Goal: Communication & Community: Participate in discussion

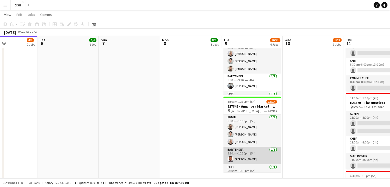
scroll to position [106, 0]
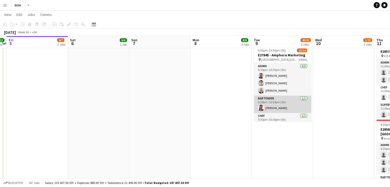
scroll to position [106, 0]
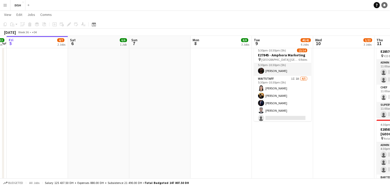
click at [384, 6] on icon at bounding box center [384, 5] width 3 height 3
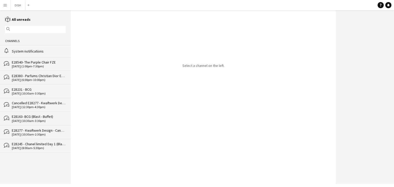
click at [18, 50] on div "System notifications" at bounding box center [39, 51] width 54 height 5
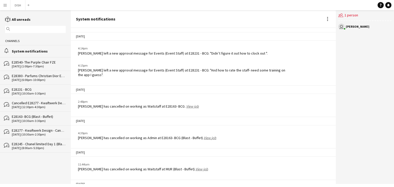
scroll to position [166, 0]
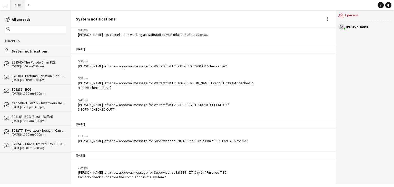
click at [17, 5] on button "DISH Close" at bounding box center [18, 5] width 15 height 10
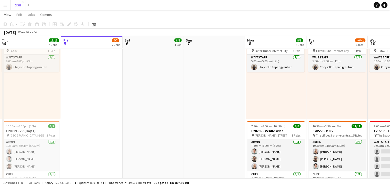
scroll to position [124, 0]
click at [235, 25] on app-toolbar "Copy Paste Paste Ctrl+V Paste with crew Ctrl+Shift+V Paste linked Job Delete Gr…" at bounding box center [195, 24] width 390 height 9
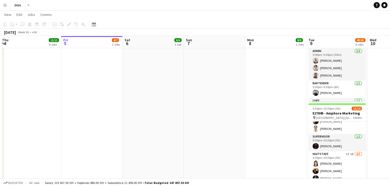
scroll to position [106, 0]
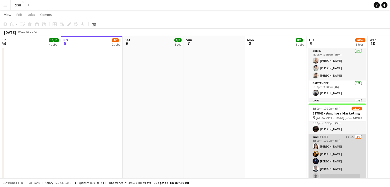
click at [326, 151] on app-card-role "Waitstaff 1I 1A 4/5 5:30pm-10:30pm (5h) Fatima Altahan Maynardo III Ignacio Rau…" at bounding box center [337, 157] width 57 height 47
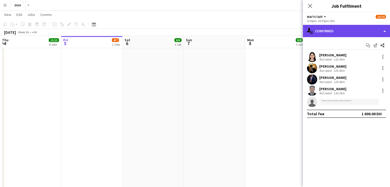
click at [362, 34] on div "single-neutral-actions-check-2 Confirmed" at bounding box center [346, 31] width 87 height 12
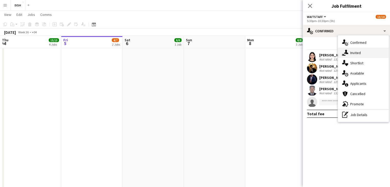
click at [363, 49] on div "single-neutral-actions-share-1 Invited" at bounding box center [363, 53] width 51 height 10
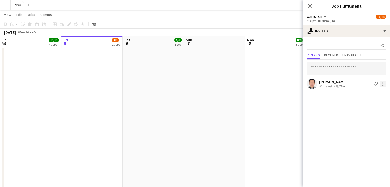
click at [384, 85] on div at bounding box center [383, 84] width 6 height 6
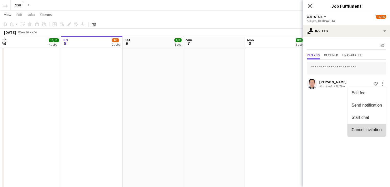
click at [368, 129] on span "Cancel invitation" at bounding box center [367, 130] width 30 height 4
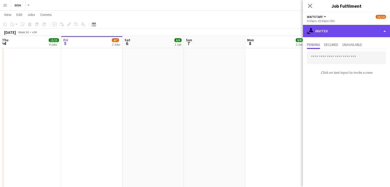
click at [348, 35] on div "single-neutral-actions-share-1 Invited" at bounding box center [346, 31] width 87 height 12
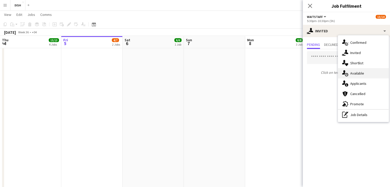
click at [361, 74] on span "Available" at bounding box center [357, 73] width 14 height 5
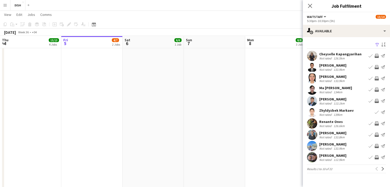
click at [375, 112] on app-icon "Book crew" at bounding box center [377, 112] width 4 height 4
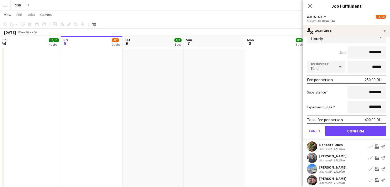
scroll to position [94, 0]
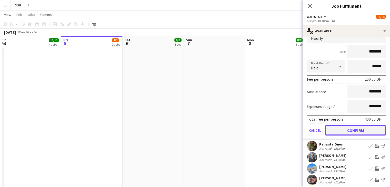
click at [359, 130] on button "Confirm" at bounding box center [355, 130] width 61 height 10
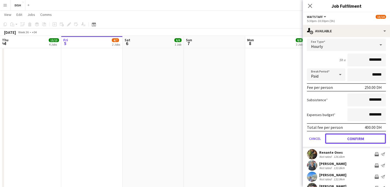
scroll to position [86, 0]
click at [350, 142] on button "Confirm" at bounding box center [355, 139] width 61 height 10
click at [309, 4] on icon "Close pop-in" at bounding box center [310, 5] width 5 height 5
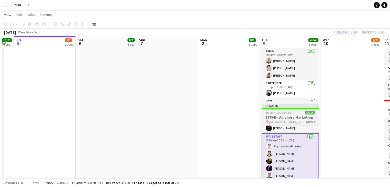
scroll to position [0, 170]
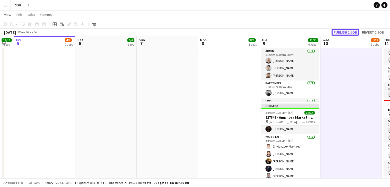
click at [350, 32] on button "Publish 1 job" at bounding box center [345, 32] width 27 height 7
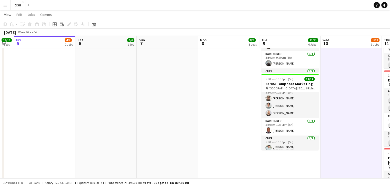
scroll to position [7, 0]
click at [328, 8] on app-navbar "Menu Boards Boards Boards All jobs Status Workforce Workforce My Workforce Recr…" at bounding box center [195, 5] width 390 height 10
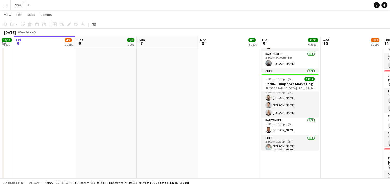
click at [328, 8] on app-navbar "Menu Boards Boards Boards All jobs Status Workforce Workforce My Workforce Recr…" at bounding box center [195, 5] width 390 height 10
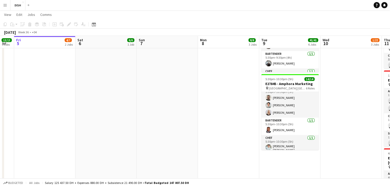
click at [238, 8] on app-navbar "Menu Boards Boards Boards All jobs Status Workforce Workforce My Workforce Recr…" at bounding box center [195, 5] width 390 height 10
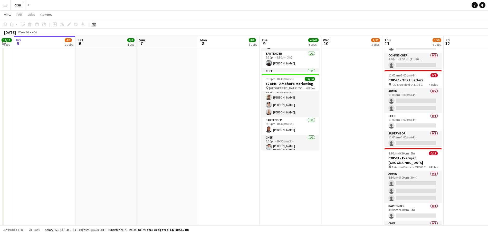
scroll to position [0, 170]
drag, startPoint x: 243, startPoint y: 6, endPoint x: 373, endPoint y: 133, distance: 181.4
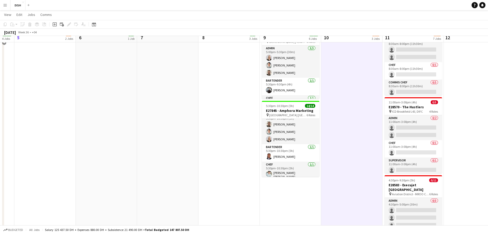
scroll to position [379, 0]
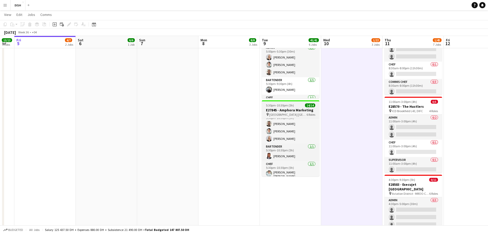
click at [296, 116] on span "[GEOGRAPHIC_DATA] [GEOGRAPHIC_DATA]" at bounding box center [287, 115] width 37 height 4
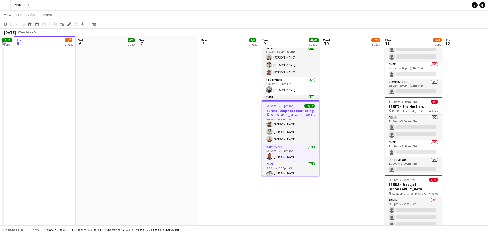
scroll to position [0, 169]
drag, startPoint x: 288, startPoint y: 125, endPoint x: 288, endPoint y: 112, distance: 12.6
click at [288, 112] on app-job-card "5:30pm-10:30pm (5h) 14/14 E27845 - Amphora Marketing pin Marina Mall 01st Floor…" at bounding box center [290, 138] width 57 height 76
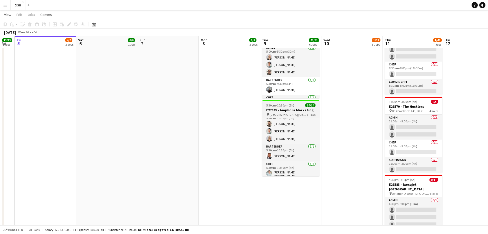
click at [288, 113] on span "[GEOGRAPHIC_DATA] [GEOGRAPHIC_DATA]" at bounding box center [287, 115] width 37 height 4
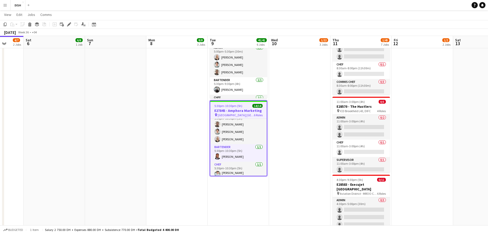
drag, startPoint x: 340, startPoint y: 138, endPoint x: 289, endPoint y: 133, distance: 51.3
click at [289, 133] on app-calendar-viewport "Wed 3 9/11 4 Jobs Thu 4 13/13 4 Jobs Fri 5 4/7 2 Jobs Sat 6 6/6 1 Job Sun 7 Mon…" at bounding box center [244, 11] width 488 height 740
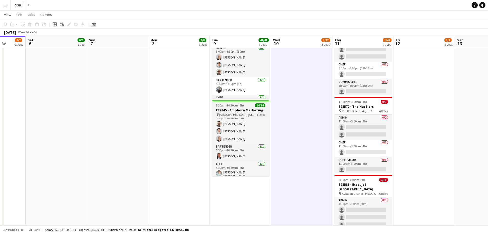
scroll to position [0, 159]
drag, startPoint x: 237, startPoint y: 137, endPoint x: 237, endPoint y: 107, distance: 30.0
click at [237, 107] on app-job-card "5:30pm-10:30pm (5h) 14/14 E27845 - Amphora Marketing pin Marina Mall 01st Floor…" at bounding box center [239, 138] width 57 height 76
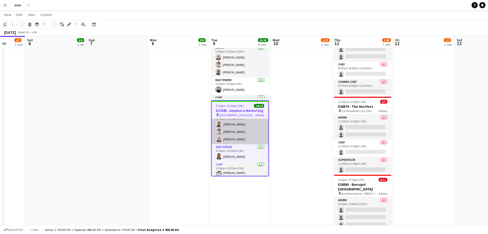
click at [227, 132] on app-card-role "Admin 3/3 5:30pm-10:30pm (5h) Gordon Robertson John Santarin Victoria Mcloughlin" at bounding box center [240, 128] width 56 height 32
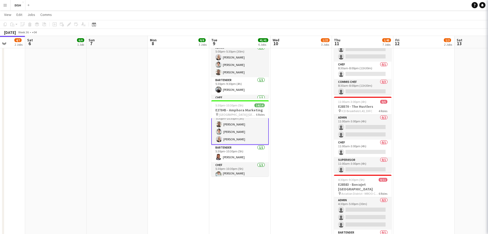
scroll to position [7, 0]
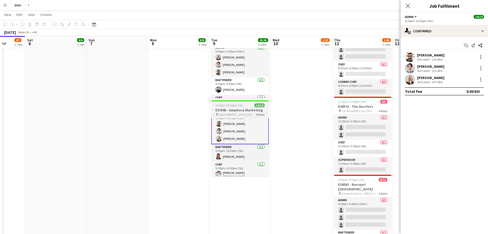
click at [235, 115] on span "[GEOGRAPHIC_DATA] [GEOGRAPHIC_DATA]" at bounding box center [237, 115] width 37 height 4
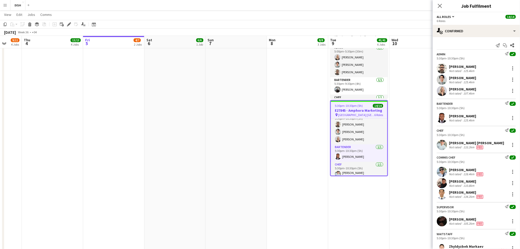
scroll to position [0, 162]
drag, startPoint x: 461, startPoint y: 1, endPoint x: 359, endPoint y: 190, distance: 214.9
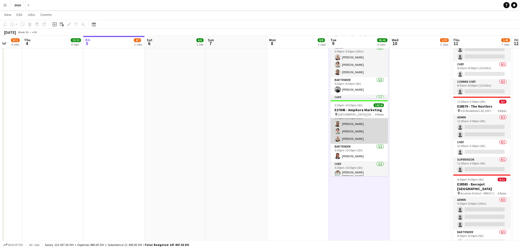
click at [350, 143] on app-card-role "Admin 3/3 5:30pm-10:30pm (5h) Gordon Robertson John Santarin Victoria Mcloughlin" at bounding box center [359, 128] width 57 height 32
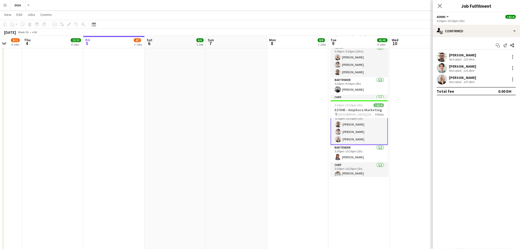
scroll to position [7, 0]
click at [351, 108] on h3 "E27845 - Amphora Marketing" at bounding box center [359, 110] width 57 height 5
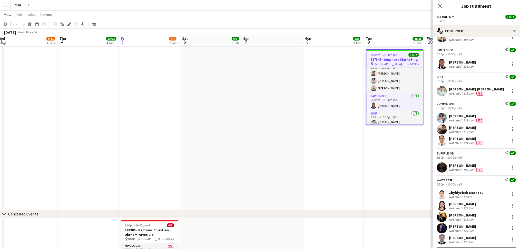
scroll to position [428, 0]
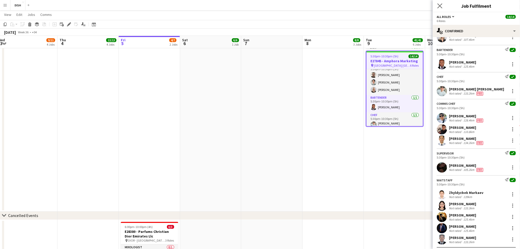
click at [394, 3] on app-icon "Close pop-in" at bounding box center [439, 5] width 7 height 7
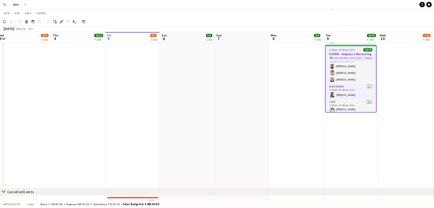
scroll to position [7, 0]
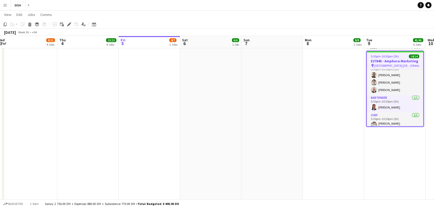
drag, startPoint x: 503, startPoint y: 1, endPoint x: 258, endPoint y: 91, distance: 261.4
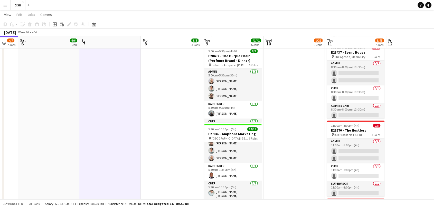
scroll to position [12, 0]
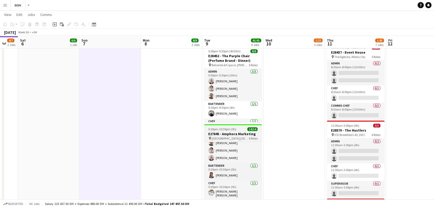
click at [242, 129] on div "5:30pm-10:30pm (5h) 14/14" at bounding box center [232, 129] width 57 height 4
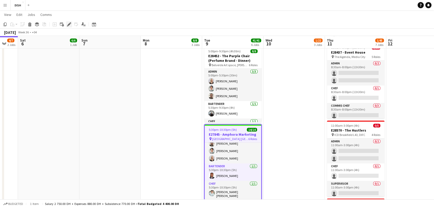
click at [68, 22] on icon "Edit" at bounding box center [69, 24] width 4 height 4
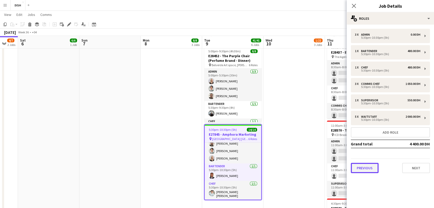
click at [371, 165] on button "Previous" at bounding box center [364, 168] width 28 height 10
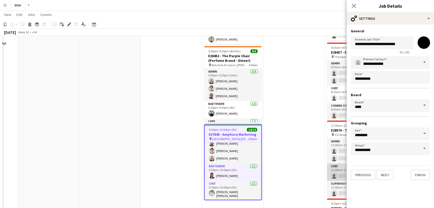
scroll to position [332, 0]
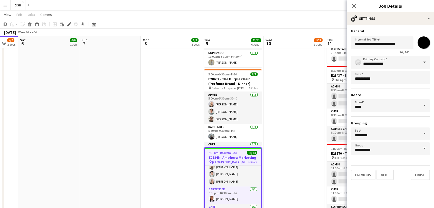
click at [394, 44] on input "*******" at bounding box center [423, 42] width 18 height 18
type input "*******"
click at [394, 178] on button "Finish" at bounding box center [419, 175] width 19 height 10
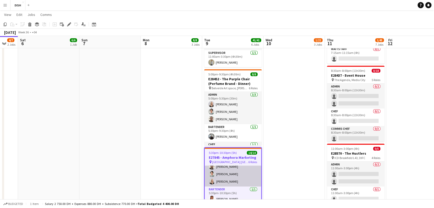
click at [236, 171] on app-card-role "Admin 3/3 5:30pm-10:30pm (5h) Gordon Robertson John Santarin Victoria Mcloughlin" at bounding box center [232, 170] width 56 height 32
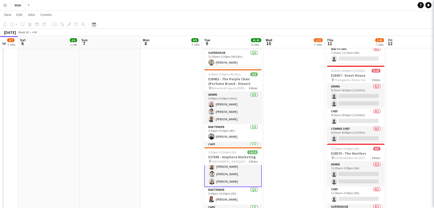
scroll to position [12, 0]
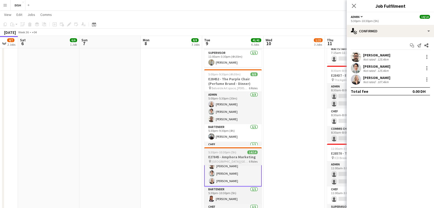
click at [242, 158] on h3 "E27845 - Amphora Marketing" at bounding box center [232, 157] width 57 height 5
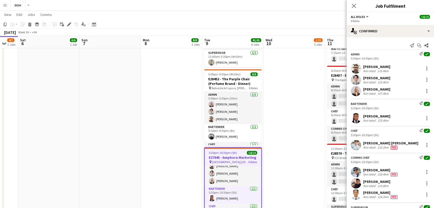
scroll to position [12, 0]
click at [394, 43] on app-icon "Start chat" at bounding box center [418, 45] width 7 height 7
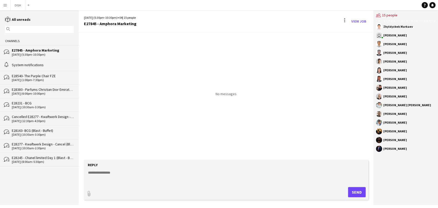
click at [103, 173] on textarea at bounding box center [226, 176] width 279 height 13
paste textarea "**********"
click at [119, 171] on textarea "**********" at bounding box center [226, 176] width 279 height 13
drag, startPoint x: 109, startPoint y: 172, endPoint x: 127, endPoint y: 173, distance: 18.2
click at [127, 173] on textarea "**********" at bounding box center [226, 176] width 279 height 13
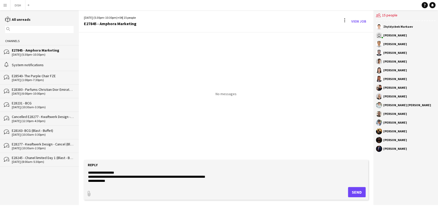
drag, startPoint x: 114, startPoint y: 171, endPoint x: 113, endPoint y: 181, distance: 10.1
click at [113, 181] on textarea "**********" at bounding box center [226, 176] width 279 height 13
drag, startPoint x: 161, startPoint y: 176, endPoint x: 236, endPoint y: 175, distance: 74.4
click at [236, 175] on textarea "**********" at bounding box center [226, 176] width 279 height 13
click at [88, 171] on textarea "**********" at bounding box center [226, 176] width 279 height 13
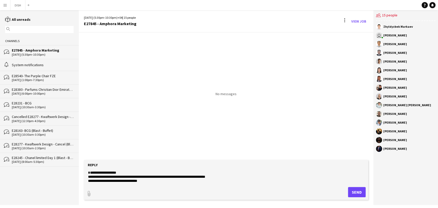
click at [90, 171] on textarea "**********" at bounding box center [226, 176] width 279 height 13
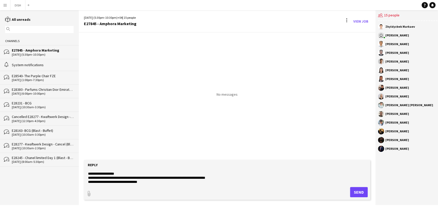
scroll to position [8, 0]
type textarea "**********"
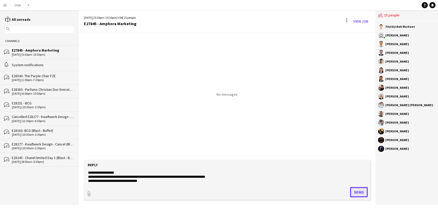
click at [360, 187] on button "Send" at bounding box center [359, 192] width 18 height 10
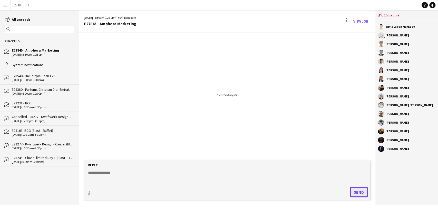
scroll to position [0, 0]
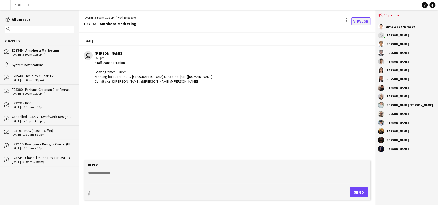
click at [361, 23] on link "View Job" at bounding box center [360, 21] width 19 height 8
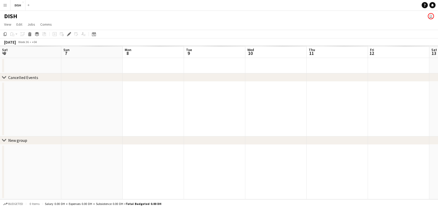
scroll to position [0, 176]
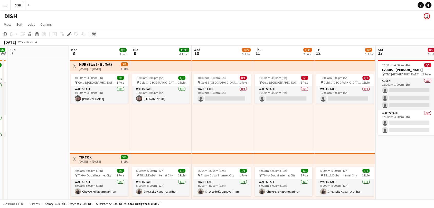
click at [5, 5] on app-icon "Menu" at bounding box center [5, 5] width 4 height 4
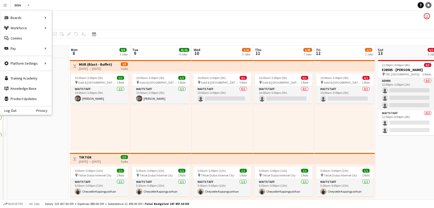
click at [394, 5] on link "Notifications" at bounding box center [428, 5] width 6 height 6
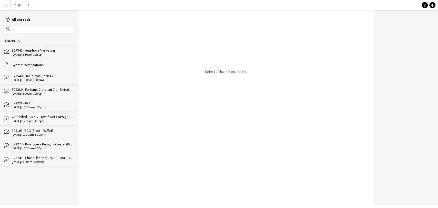
click at [29, 50] on div "E27845 - Amphora Marketing" at bounding box center [43, 50] width 62 height 5
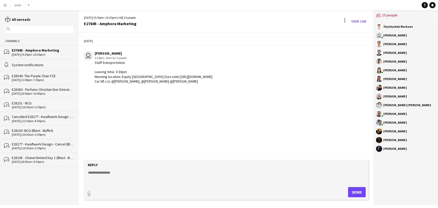
click at [21, 80] on div "03-09-2025 (1:00pm-7:30pm)" at bounding box center [43, 80] width 62 height 4
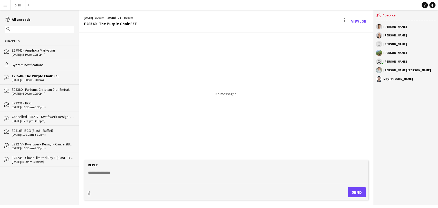
click at [21, 91] on div "E28380 - Parfums Christian Dior Emirates Llc" at bounding box center [43, 89] width 62 height 5
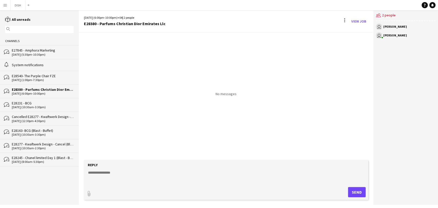
click at [20, 103] on div "E28231 - BCG" at bounding box center [43, 103] width 62 height 5
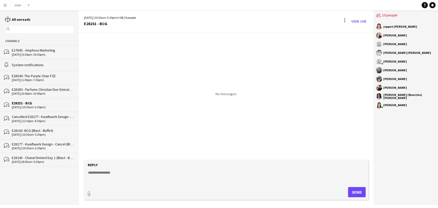
click at [20, 52] on div "E27845 - Amphora Marketing" at bounding box center [43, 50] width 62 height 5
